Goal: Connect with others: Connect with other users

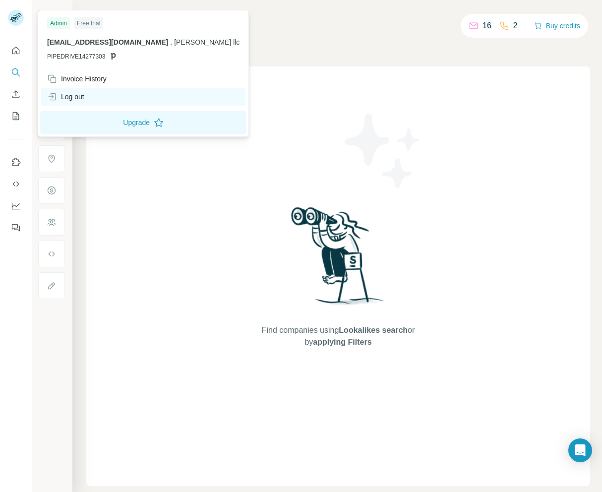
click at [93, 98] on div "Log out" at bounding box center [143, 97] width 204 height 18
click at [95, 98] on div "Log out" at bounding box center [143, 97] width 204 height 18
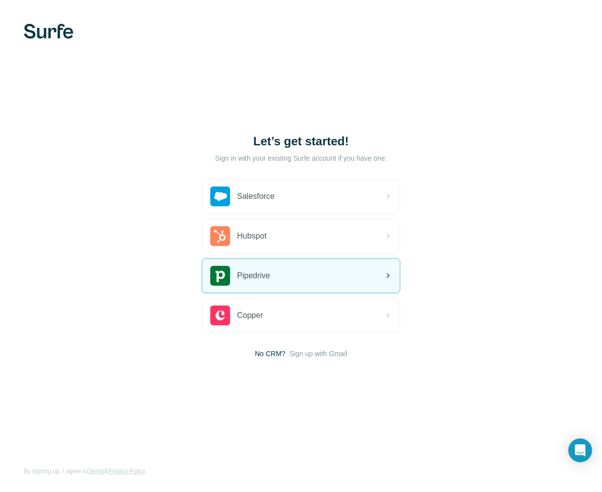
click at [310, 276] on div "Pipedrive" at bounding box center [300, 276] width 197 height 34
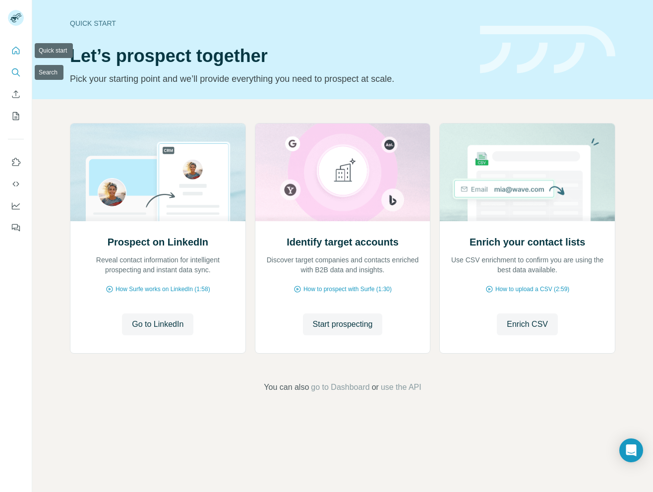
click at [14, 63] on button "Search" at bounding box center [16, 72] width 16 height 18
click at [14, 69] on icon "Search" at bounding box center [16, 72] width 10 height 10
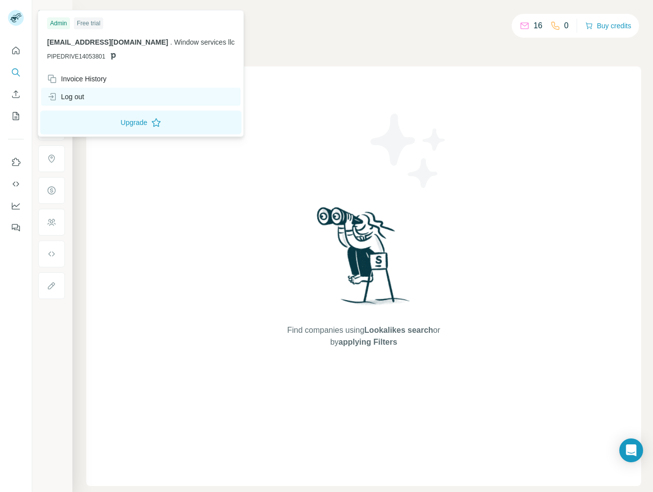
click at [99, 92] on div "Log out" at bounding box center [140, 97] width 199 height 18
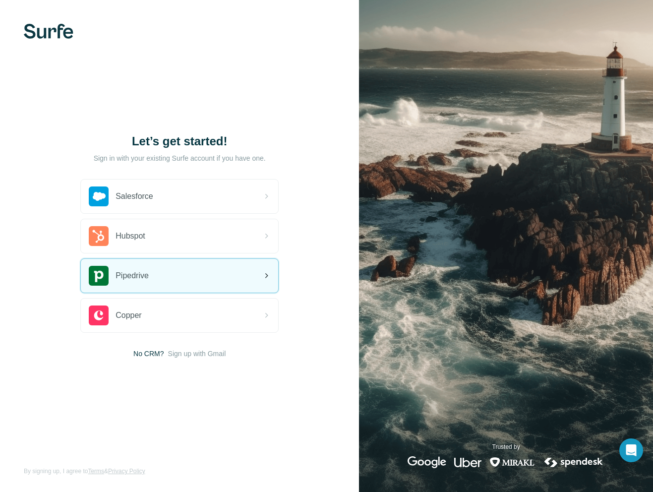
click at [160, 278] on div "Pipedrive" at bounding box center [179, 276] width 197 height 34
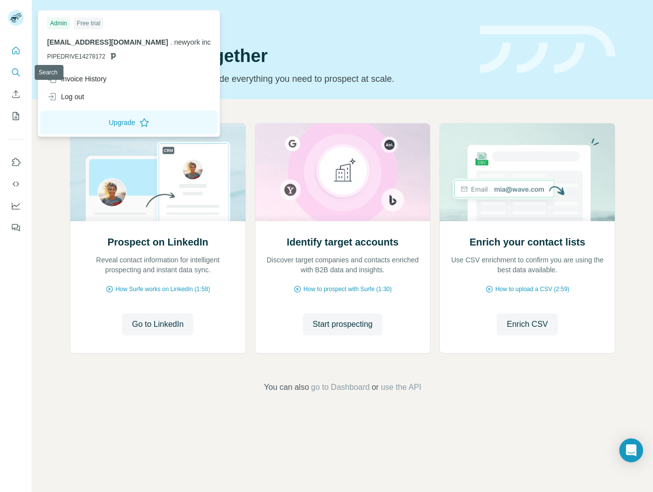
click at [15, 77] on icon "Search" at bounding box center [16, 72] width 10 height 10
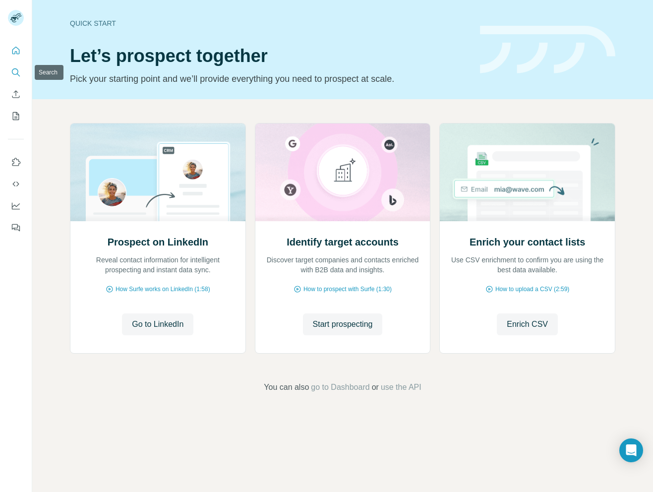
click at [13, 73] on icon "Search" at bounding box center [16, 72] width 10 height 10
click at [18, 68] on icon "Search" at bounding box center [16, 72] width 10 height 10
click at [17, 69] on icon "Search" at bounding box center [15, 71] width 6 height 6
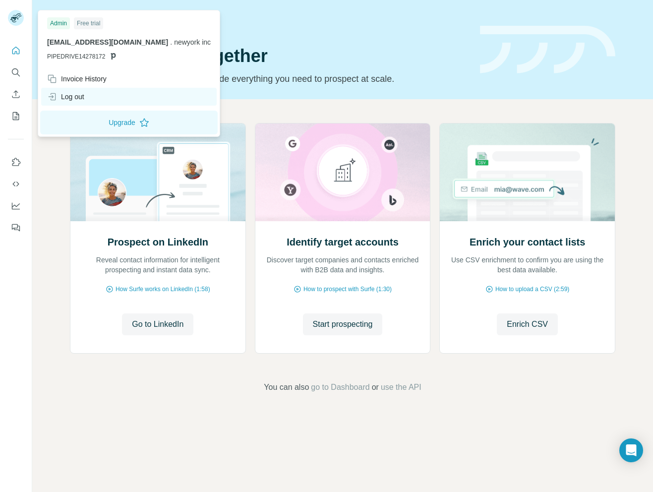
click at [92, 96] on div "Log out" at bounding box center [129, 97] width 176 height 18
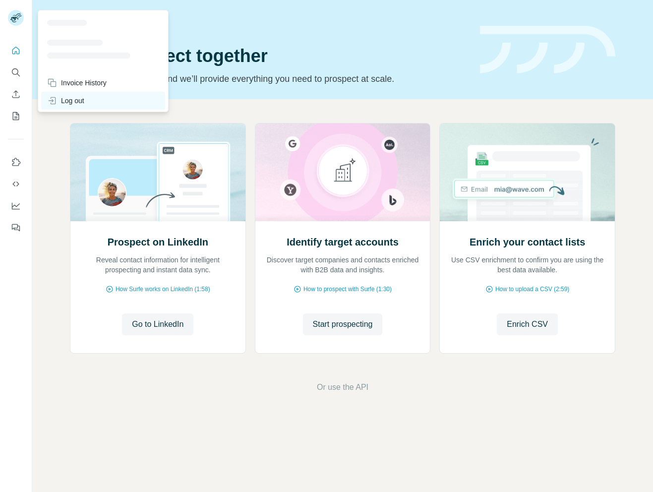
click at [84, 99] on div "Log out" at bounding box center [65, 101] width 37 height 10
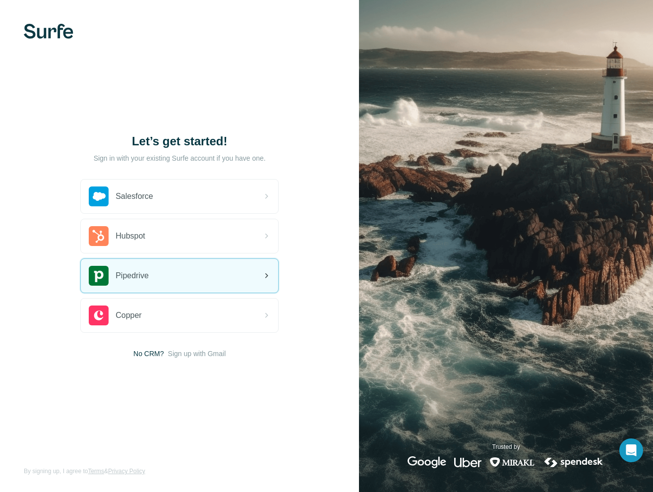
click at [132, 263] on div "Pipedrive" at bounding box center [179, 276] width 197 height 34
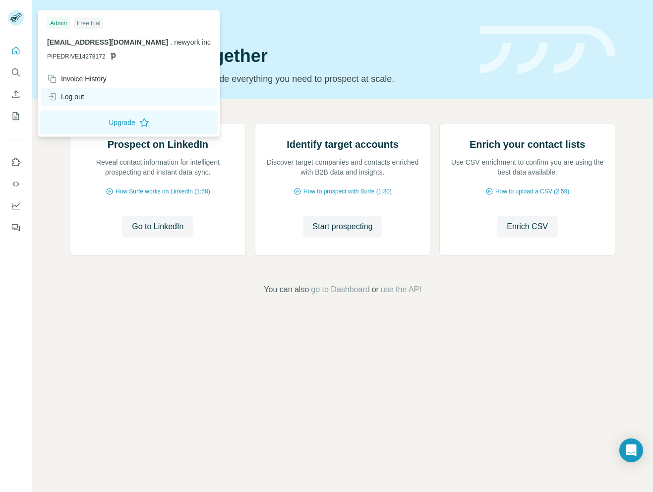
click at [91, 96] on div "Log out" at bounding box center [129, 97] width 176 height 18
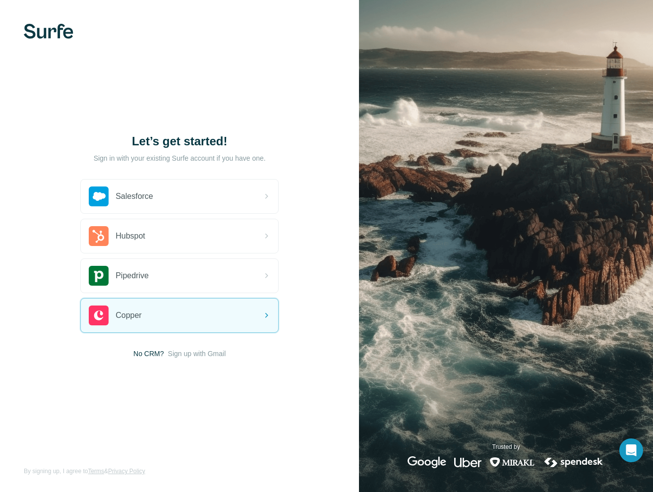
click at [218, 296] on div "Salesforce Hubspot Pipedrive Copper" at bounding box center [179, 256] width 198 height 154
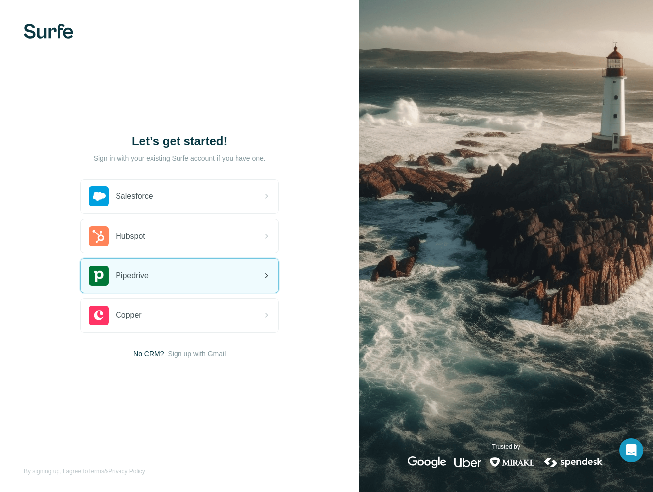
click at [222, 286] on div "Pipedrive" at bounding box center [179, 276] width 197 height 34
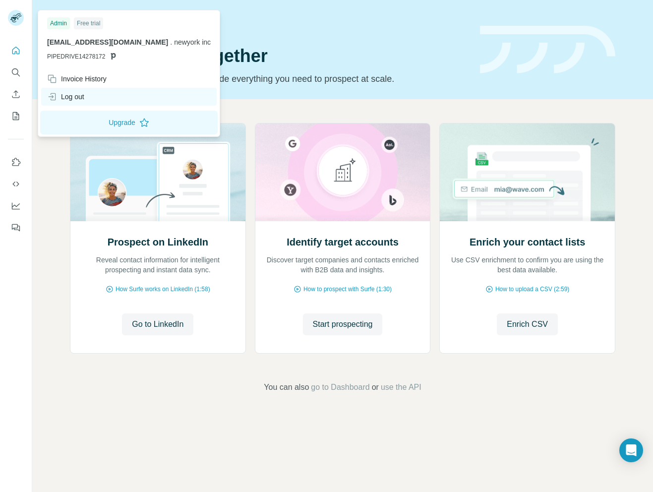
click at [95, 96] on div "Log out" at bounding box center [129, 97] width 176 height 18
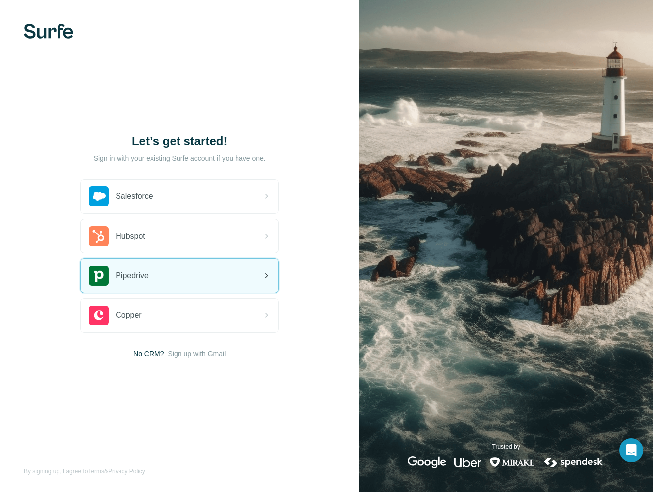
click at [185, 267] on div "Pipedrive" at bounding box center [179, 276] width 197 height 34
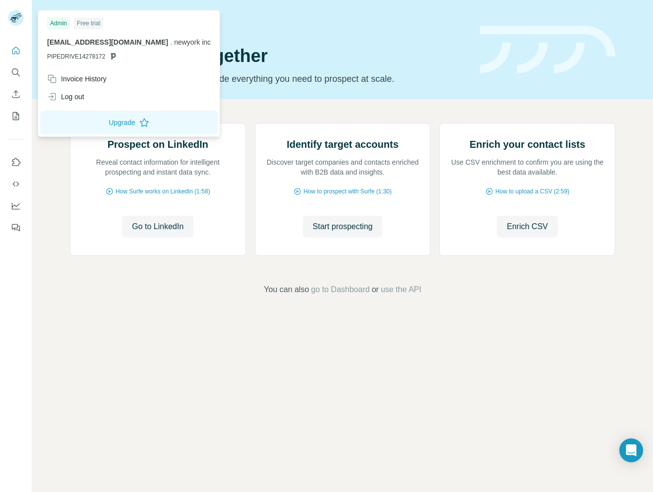
click at [14, 16] on rect at bounding box center [16, 18] width 16 height 16
click at [86, 99] on div "Log out" at bounding box center [129, 97] width 176 height 18
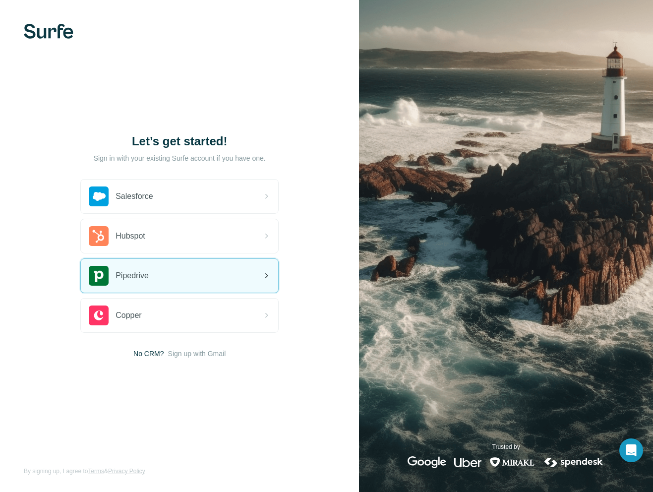
click at [224, 279] on div "Pipedrive" at bounding box center [179, 276] width 197 height 34
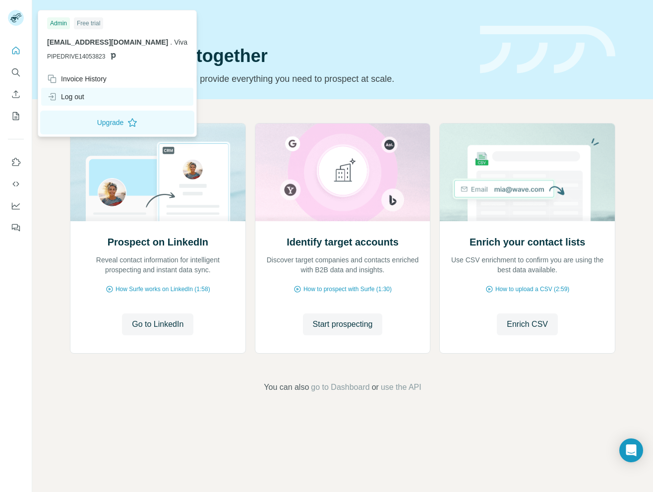
click at [105, 101] on div "Log out" at bounding box center [117, 97] width 152 height 18
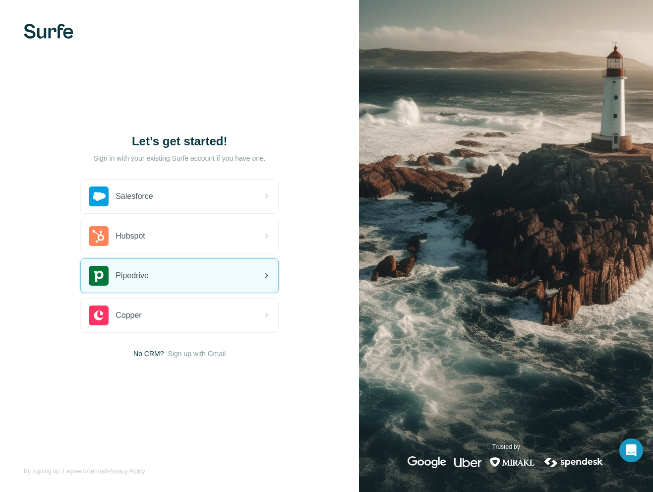
click at [184, 279] on div "Pipedrive" at bounding box center [179, 276] width 197 height 34
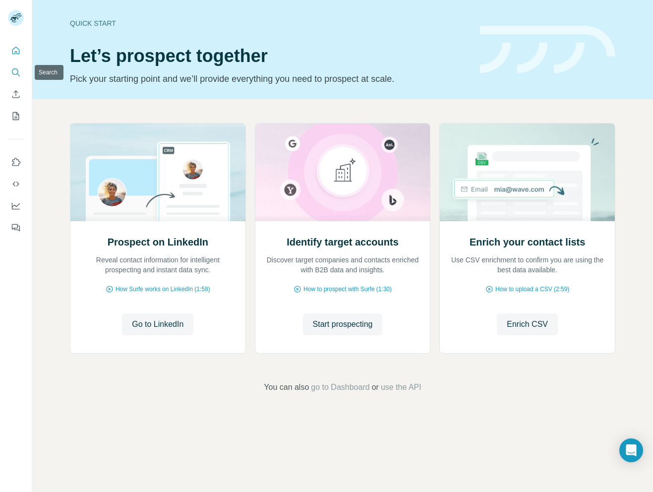
click at [16, 72] on icon "Search" at bounding box center [16, 72] width 10 height 10
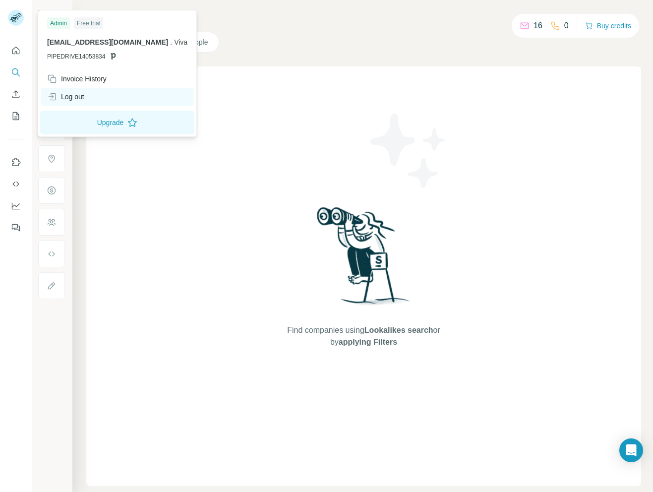
click at [96, 96] on div "Log out" at bounding box center [117, 97] width 152 height 18
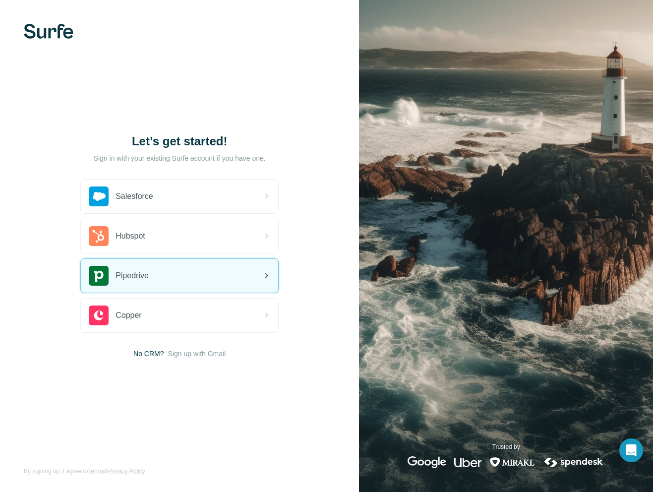
click at [200, 284] on div "Pipedrive" at bounding box center [179, 276] width 197 height 34
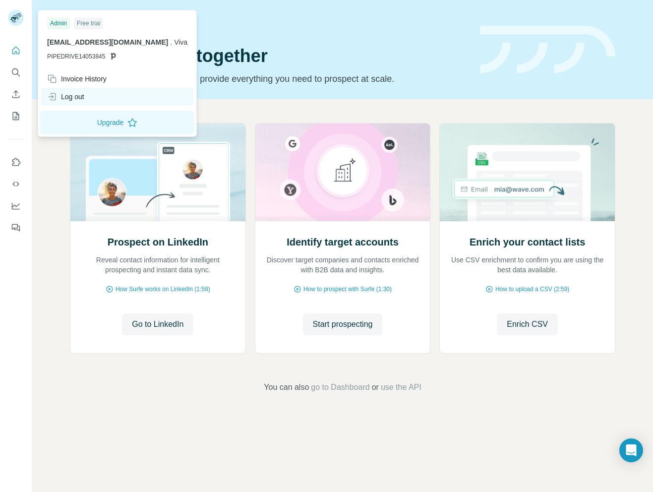
click at [65, 95] on div "Log out" at bounding box center [65, 97] width 37 height 10
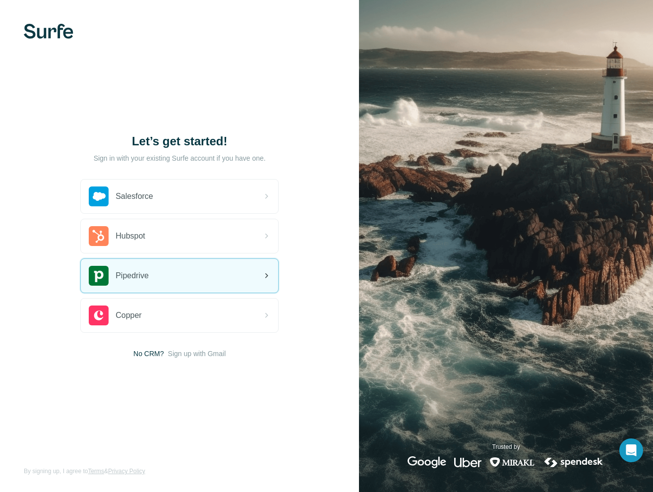
click at [173, 289] on div "Pipedrive" at bounding box center [179, 276] width 197 height 34
click at [208, 274] on div "Pipedrive" at bounding box center [179, 276] width 197 height 34
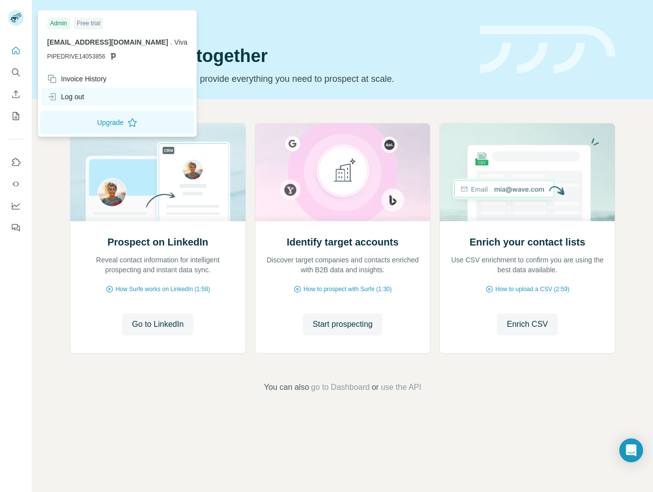
click at [95, 91] on div "Log out" at bounding box center [117, 97] width 152 height 18
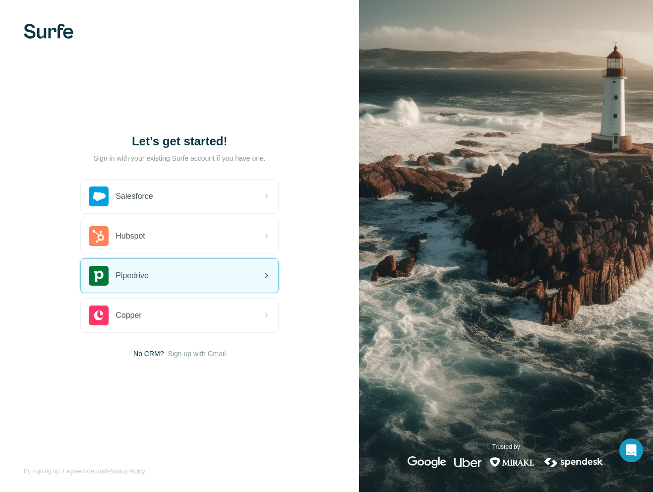
click at [152, 274] on div "Pipedrive" at bounding box center [179, 276] width 197 height 34
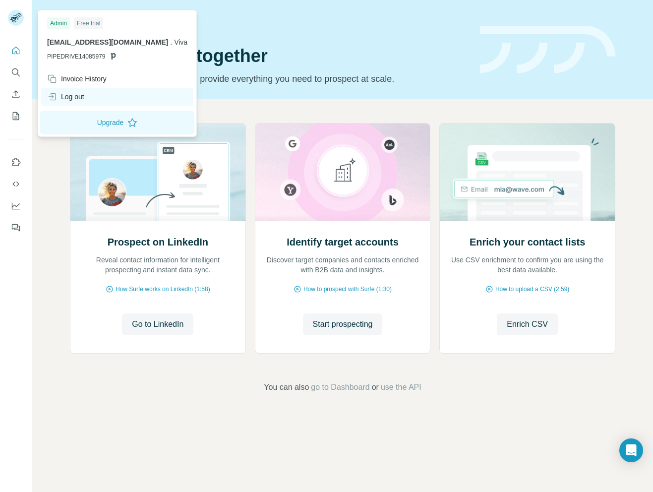
click at [82, 98] on div "Log out" at bounding box center [65, 97] width 37 height 10
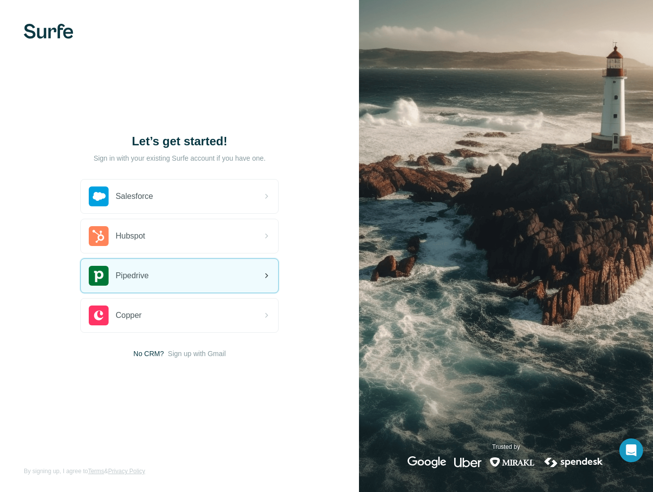
click at [149, 277] on span "Pipedrive" at bounding box center [132, 276] width 33 height 12
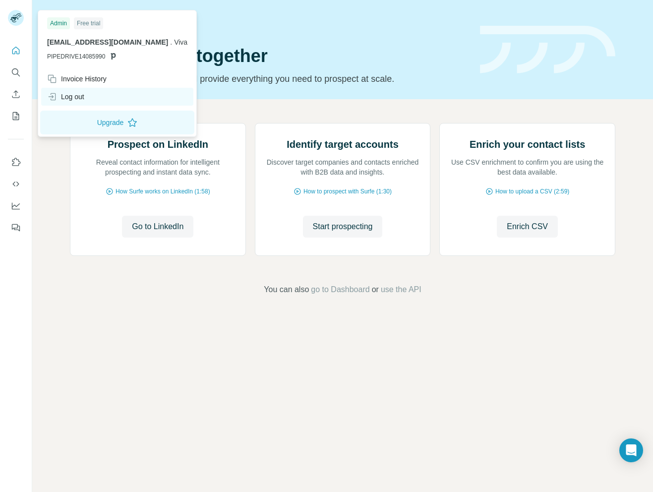
click at [75, 97] on div "Log out" at bounding box center [65, 97] width 37 height 10
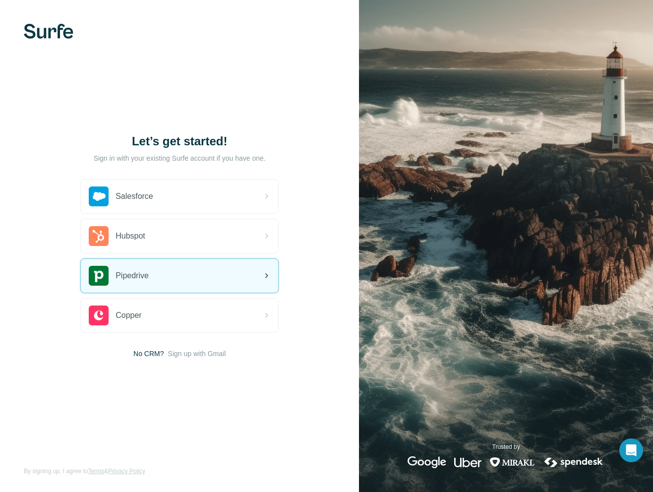
click at [153, 276] on div "Pipedrive" at bounding box center [179, 276] width 197 height 34
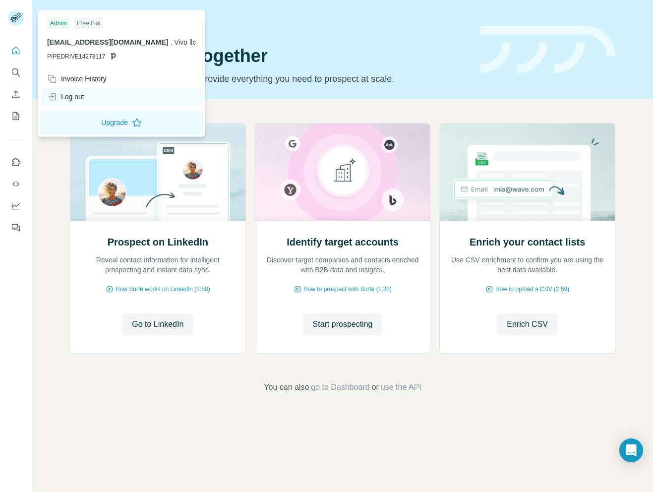
click at [97, 97] on div "Log out" at bounding box center [121, 97] width 161 height 18
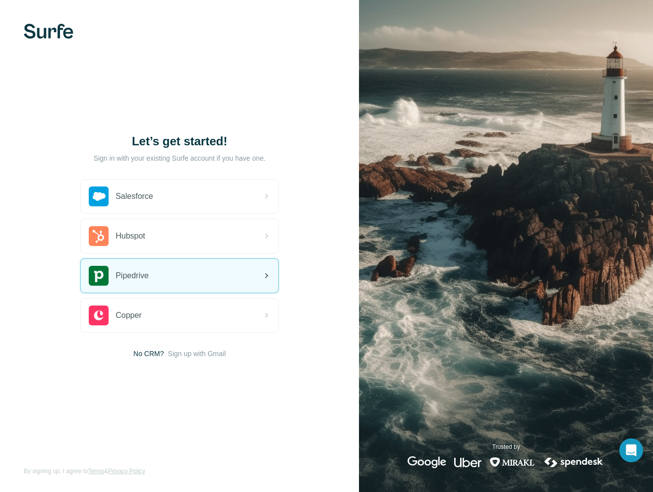
click at [171, 286] on div "Pipedrive" at bounding box center [179, 276] width 197 height 34
click at [173, 288] on div "Pipedrive" at bounding box center [179, 276] width 197 height 34
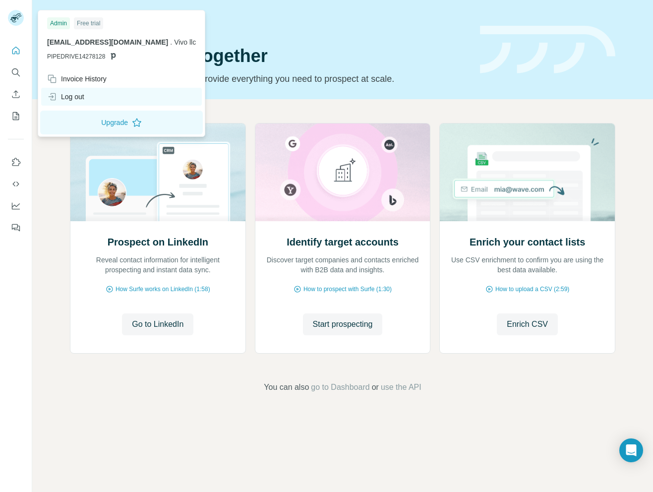
click at [69, 96] on div "Log out" at bounding box center [65, 97] width 37 height 10
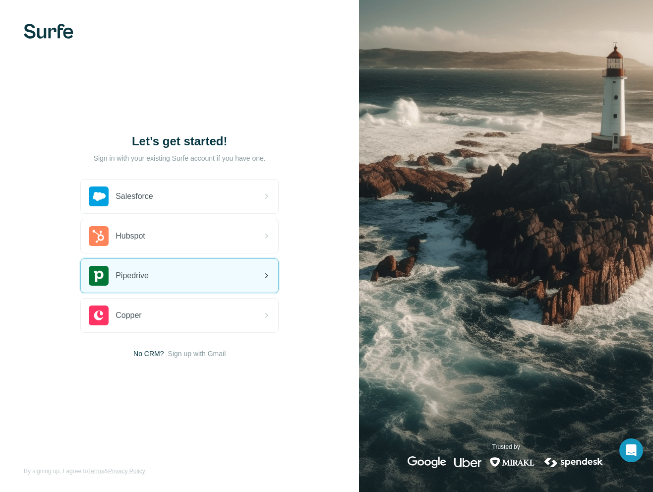
click at [174, 274] on div "Pipedrive" at bounding box center [179, 276] width 197 height 34
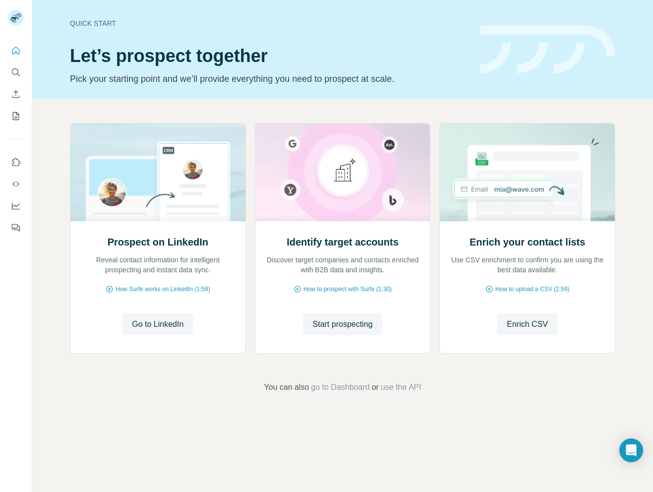
drag, startPoint x: 42, startPoint y: 157, endPoint x: 357, endPoint y: 67, distance: 328.0
click at [357, 67] on div "Quick start Let’s prospect together Pick your starting point and we’ll provide …" at bounding box center [269, 49] width 398 height 72
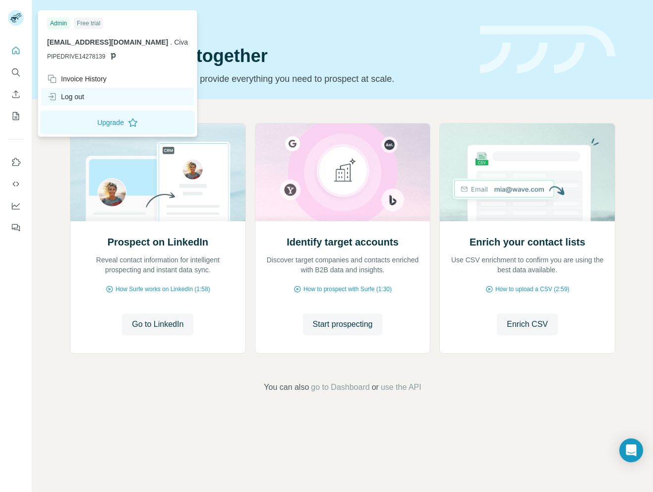
click at [83, 94] on div "Log out" at bounding box center [65, 97] width 37 height 10
click at [82, 94] on div "Log out" at bounding box center [65, 97] width 37 height 10
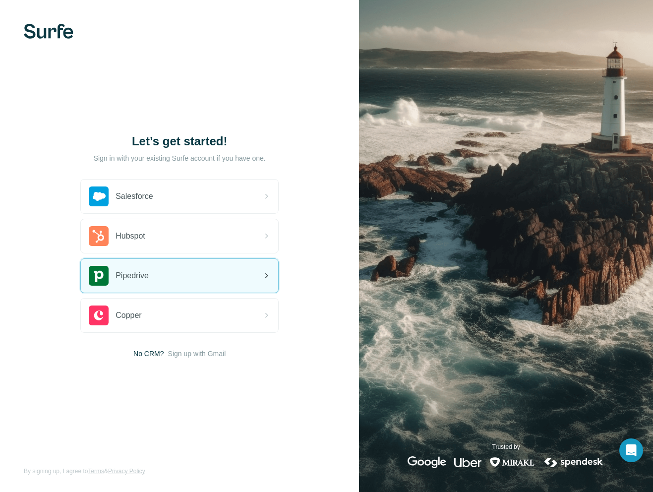
click at [196, 283] on div "Pipedrive" at bounding box center [179, 276] width 197 height 34
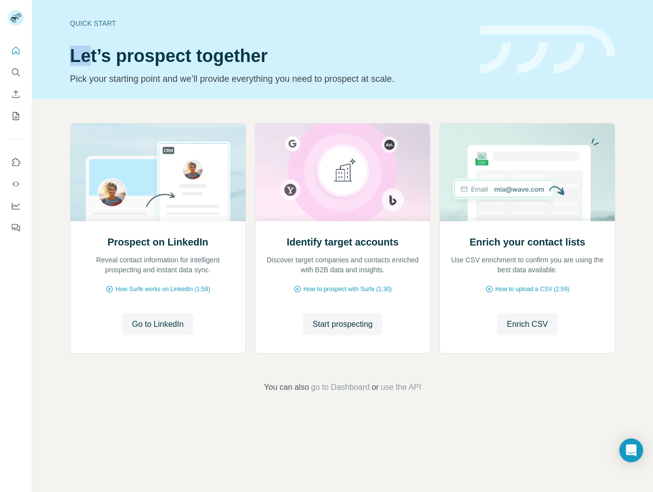
drag, startPoint x: 114, startPoint y: 40, endPoint x: 75, endPoint y: 41, distance: 38.7
click at [76, 42] on div "Quick start Let’s prospect together Pick your starting point and we’ll provide …" at bounding box center [269, 49] width 398 height 72
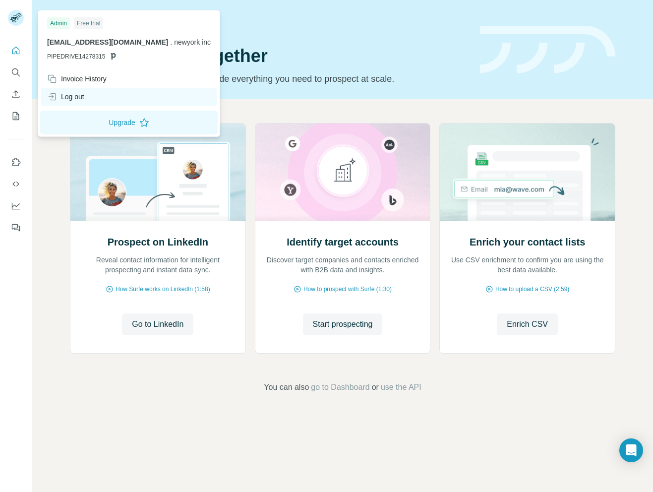
click at [108, 98] on div "Log out" at bounding box center [129, 97] width 176 height 18
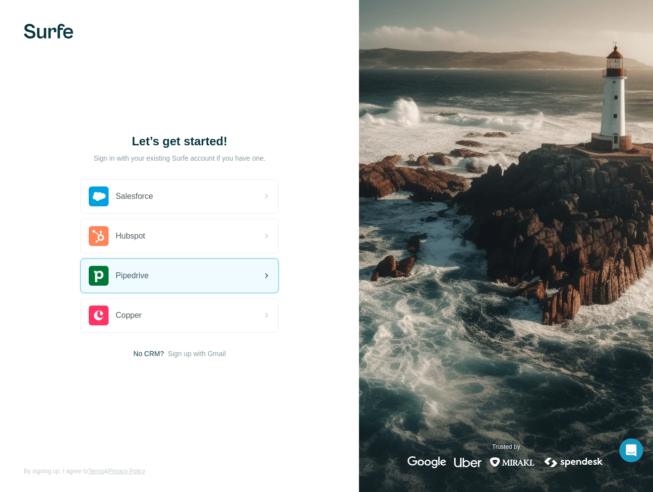
click at [208, 271] on div "Pipedrive" at bounding box center [179, 276] width 197 height 34
click at [195, 277] on div "Pipedrive" at bounding box center [179, 276] width 197 height 34
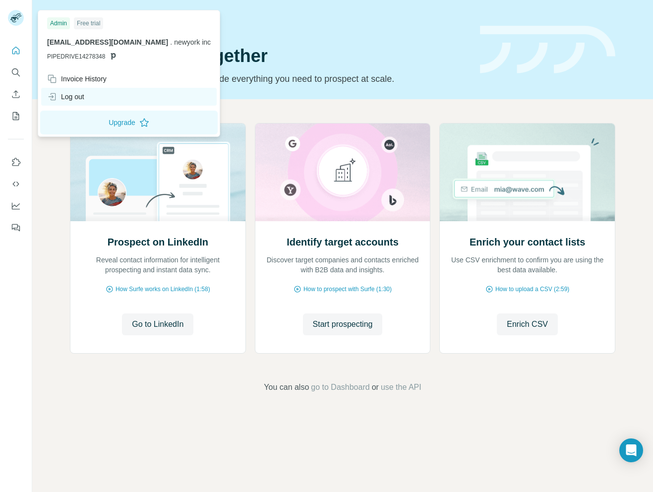
click at [88, 98] on div "Log out" at bounding box center [129, 97] width 176 height 18
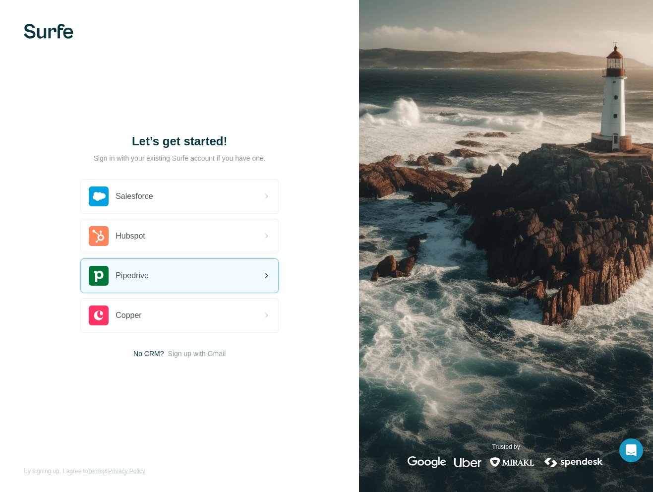
click at [182, 289] on div "Pipedrive" at bounding box center [179, 276] width 197 height 34
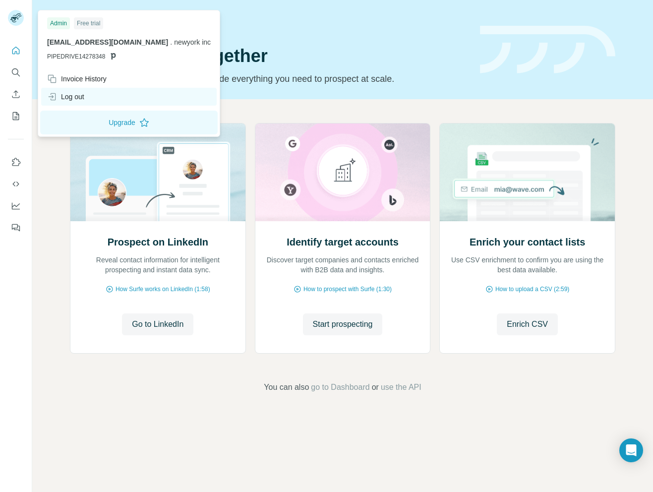
click at [78, 90] on div "Log out" at bounding box center [129, 97] width 176 height 18
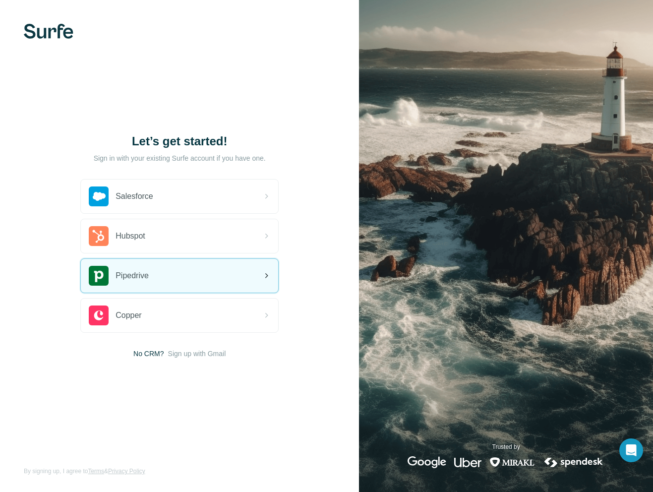
click at [187, 279] on div "Pipedrive" at bounding box center [179, 276] width 197 height 34
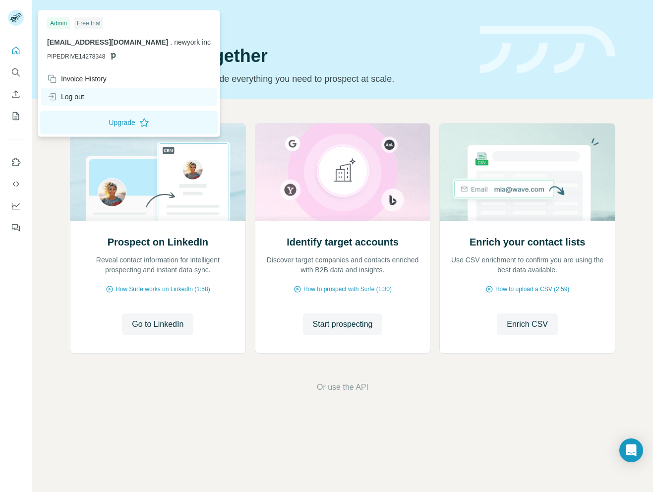
click at [75, 100] on div "Log out" at bounding box center [65, 97] width 37 height 10
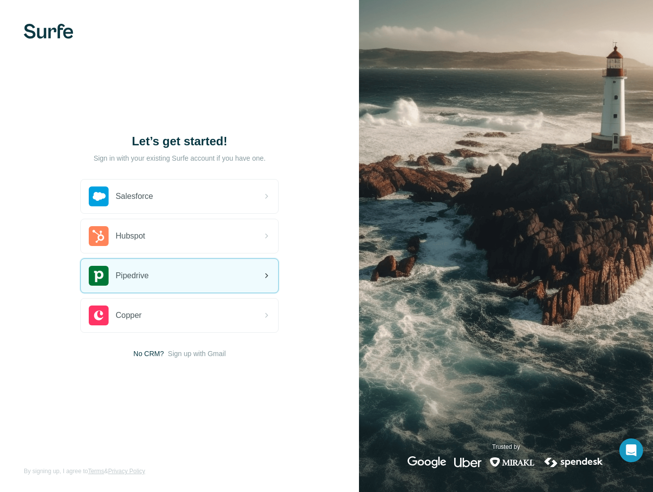
click at [215, 282] on div "Pipedrive" at bounding box center [179, 276] width 197 height 34
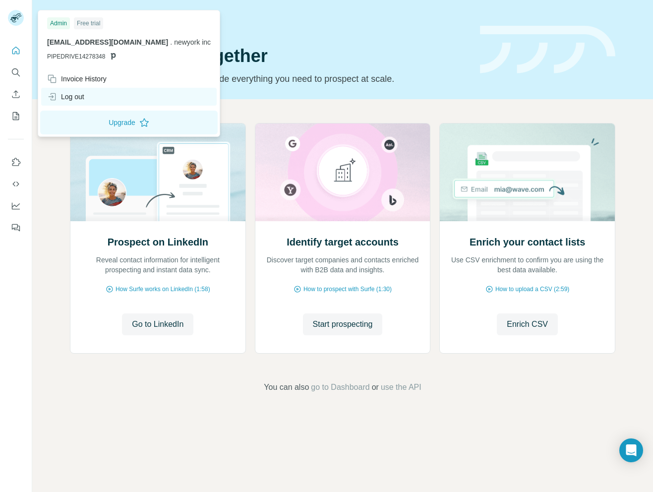
click at [84, 93] on div "Log out" at bounding box center [65, 97] width 37 height 10
click at [84, 97] on div "Log out" at bounding box center [65, 97] width 37 height 10
